Goal: Task Accomplishment & Management: Use online tool/utility

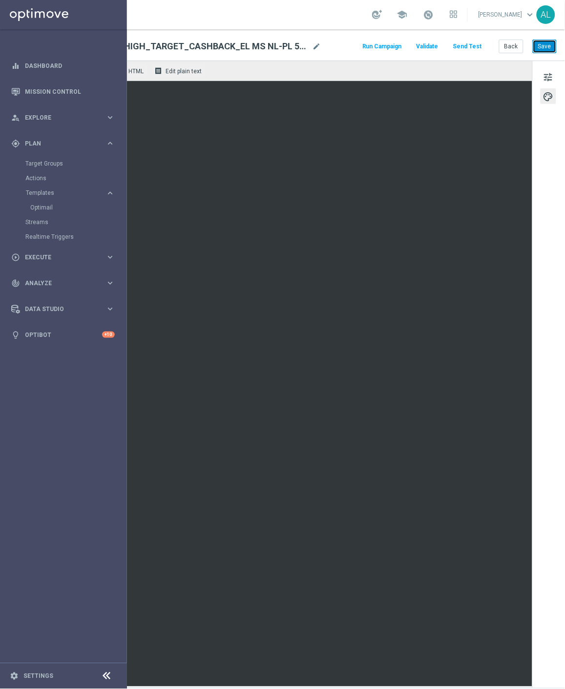
click at [533, 52] on button "Save" at bounding box center [545, 47] width 24 height 14
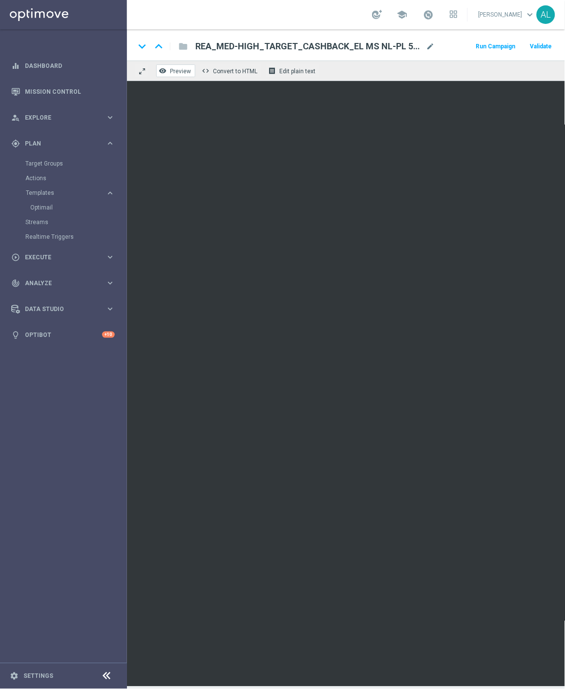
click at [170, 73] on span "Preview" at bounding box center [180, 71] width 21 height 7
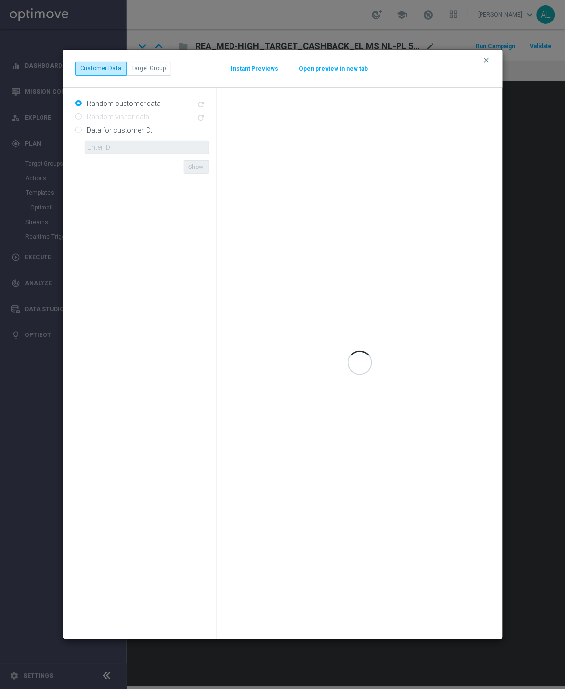
click at [332, 67] on button "Open preview in new tab" at bounding box center [334, 69] width 70 height 8
click at [486, 60] on icon "clear" at bounding box center [487, 60] width 8 height 8
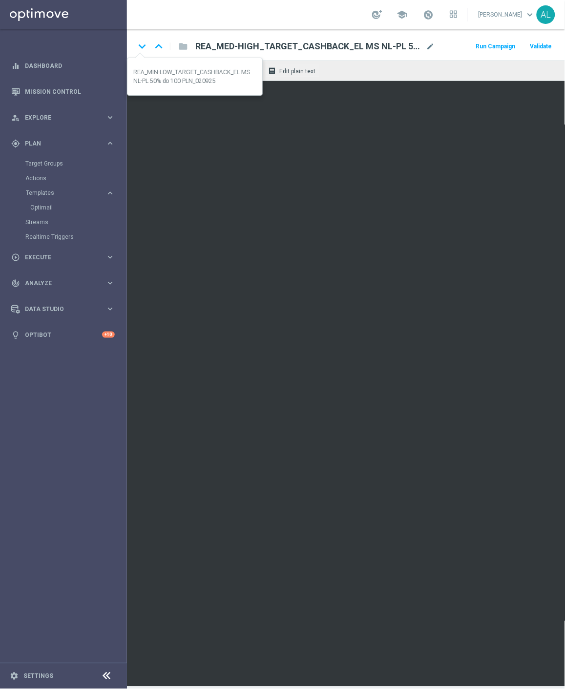
click at [139, 47] on icon "keyboard_arrow_down" at bounding box center [142, 46] width 15 height 15
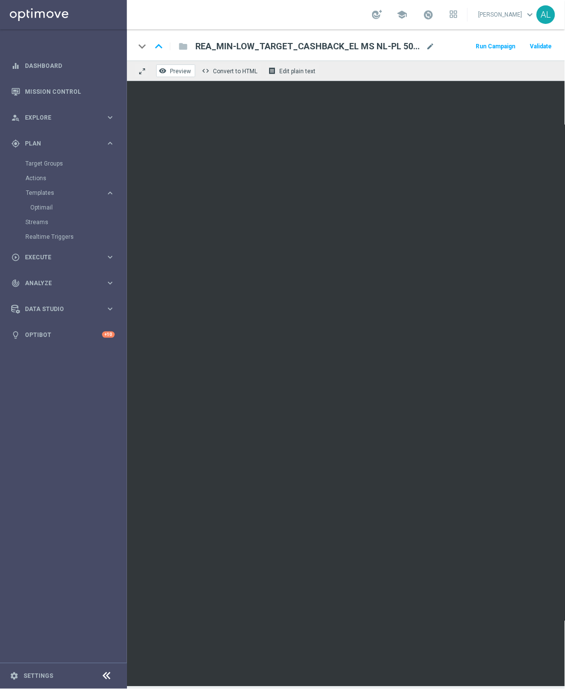
click at [182, 70] on span "Preview" at bounding box center [180, 71] width 21 height 7
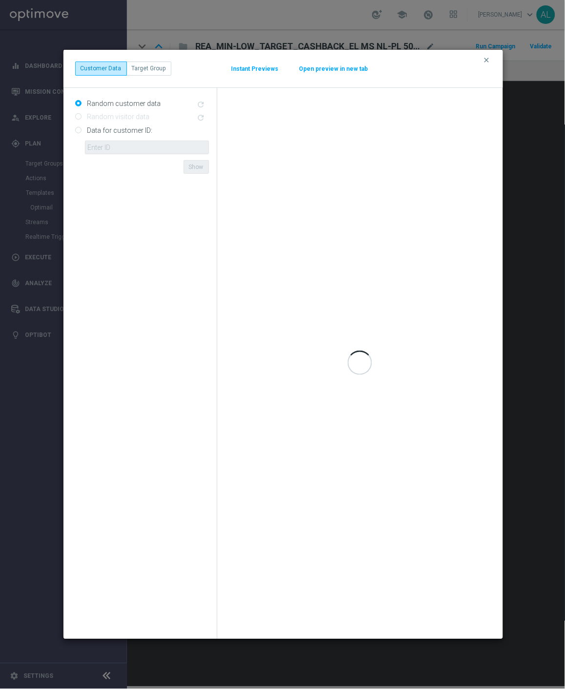
click at [334, 67] on button "Open preview in new tab" at bounding box center [334, 69] width 70 height 8
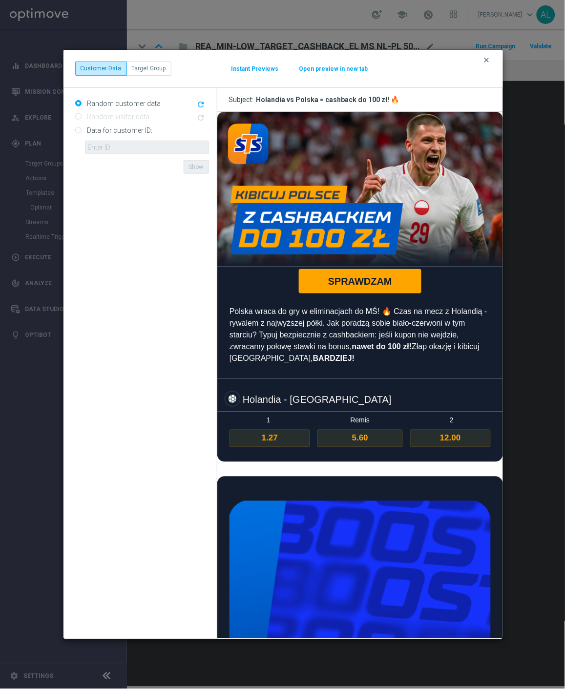
click at [483, 62] on icon "clear" at bounding box center [487, 60] width 8 height 8
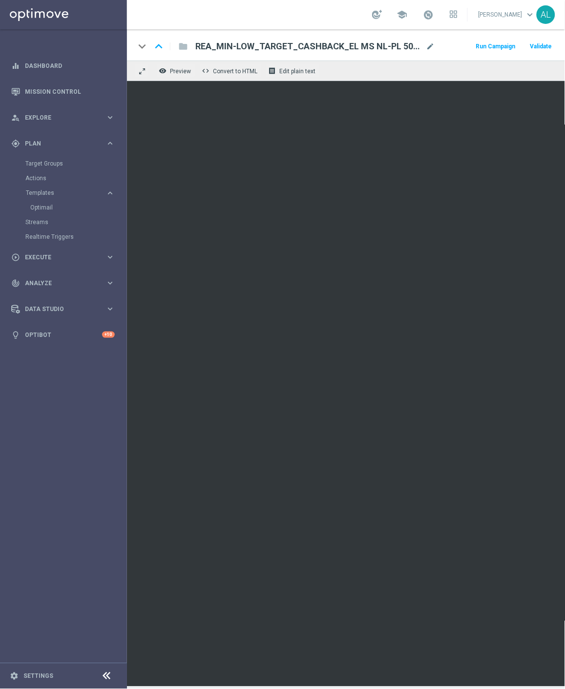
scroll to position [0, 121]
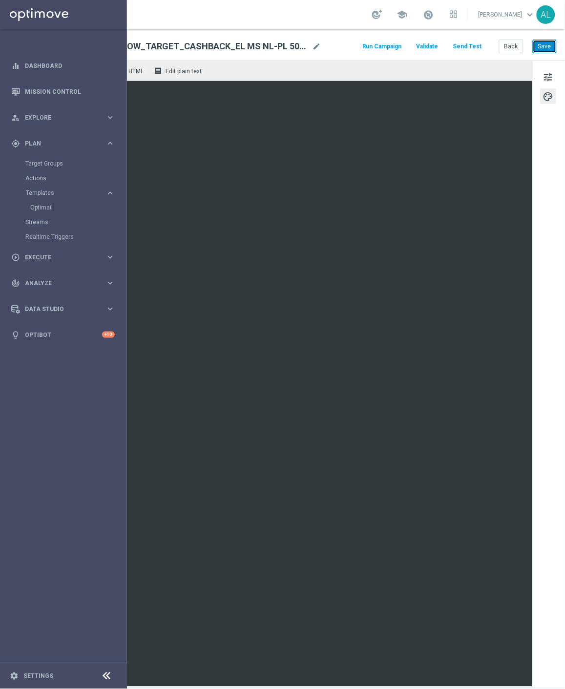
click at [535, 44] on button "Save" at bounding box center [545, 47] width 24 height 14
click at [543, 71] on span "tune" at bounding box center [548, 77] width 11 height 13
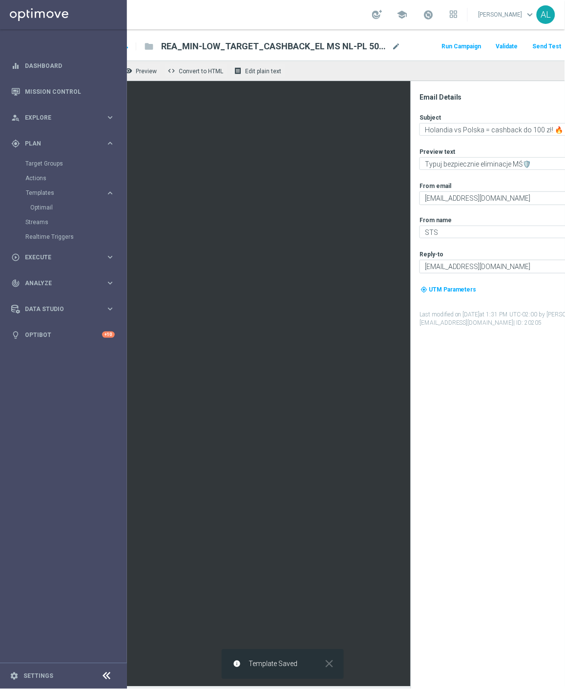
scroll to position [0, 0]
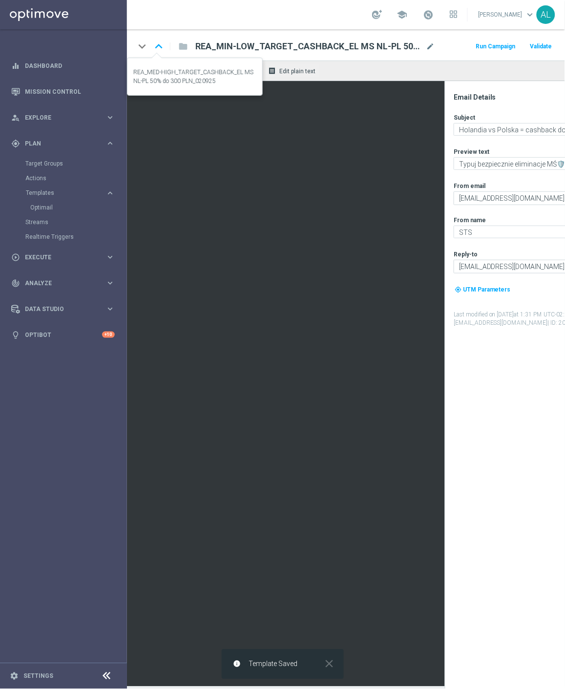
click at [160, 49] on icon "keyboard_arrow_up" at bounding box center [158, 46] width 15 height 15
type textarea "Holandia vs Polska = cashback do 300 zł! 🔥"
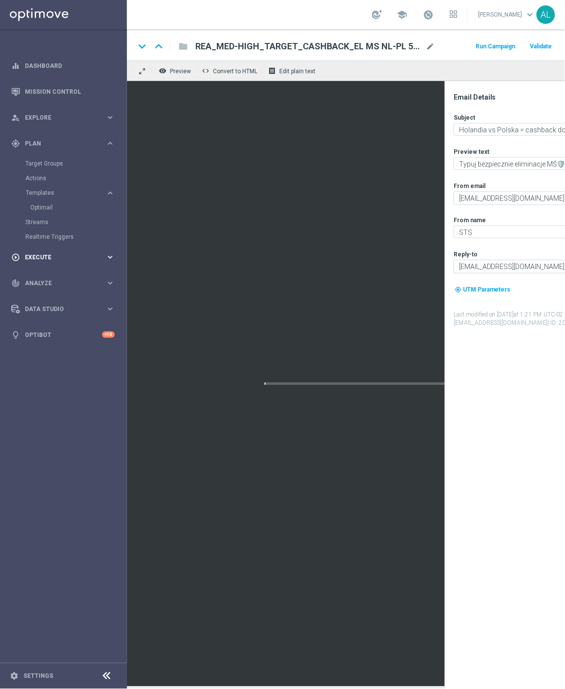
click at [50, 259] on span "Execute" at bounding box center [65, 258] width 81 height 6
